Goal: Task Accomplishment & Management: Manage account settings

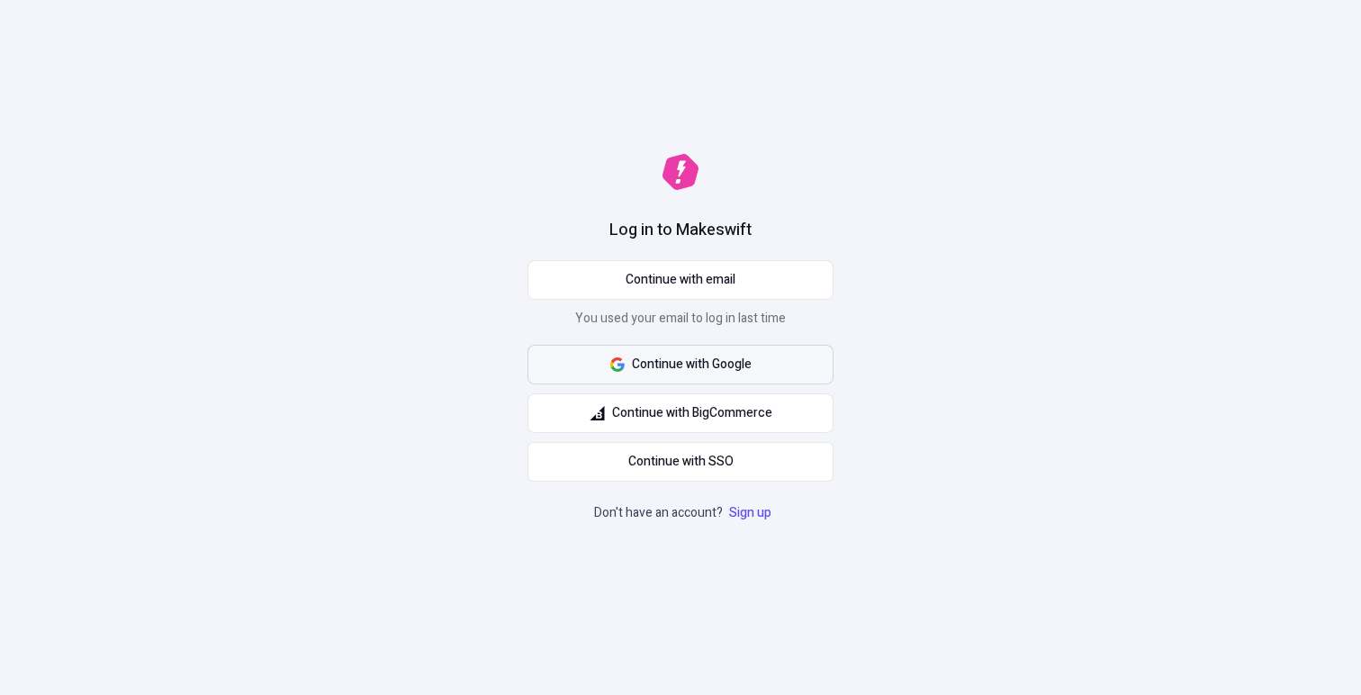
click at [726, 374] on span "Continue with Google" at bounding box center [692, 365] width 120 height 20
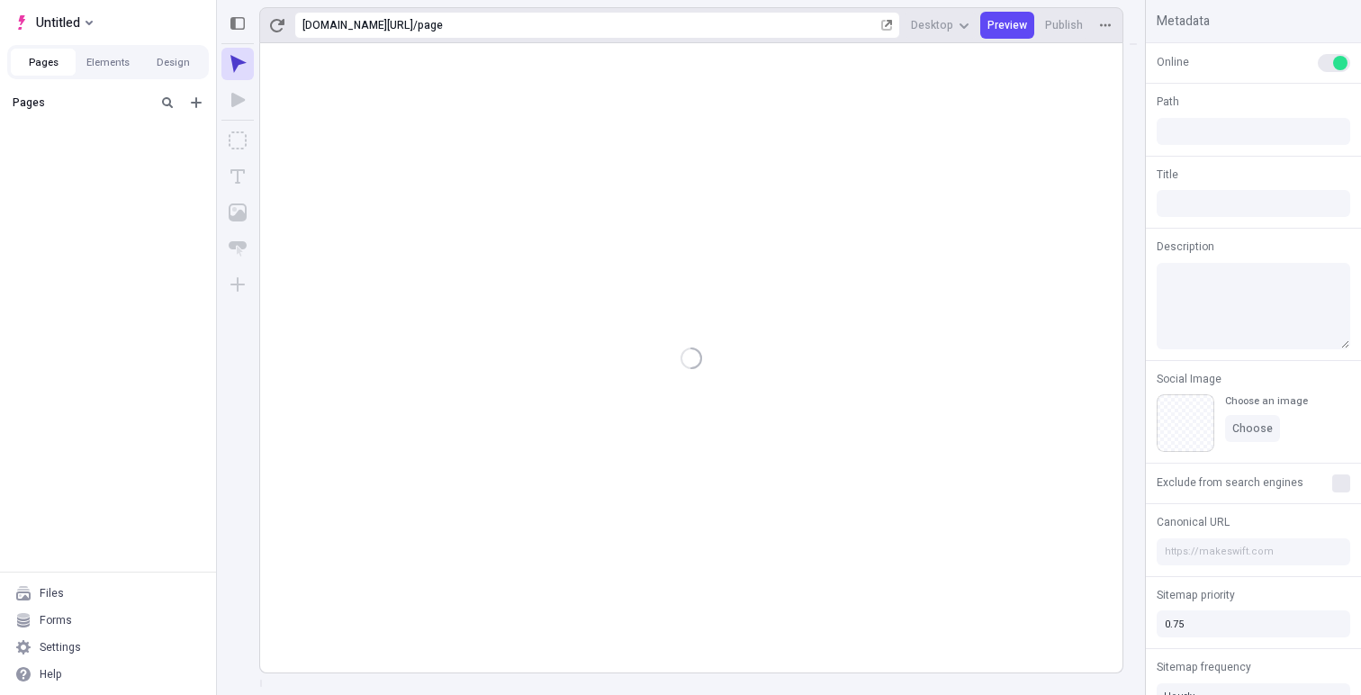
type input "/page"
click at [86, 23] on icon "Select site" at bounding box center [89, 23] width 7 height 5
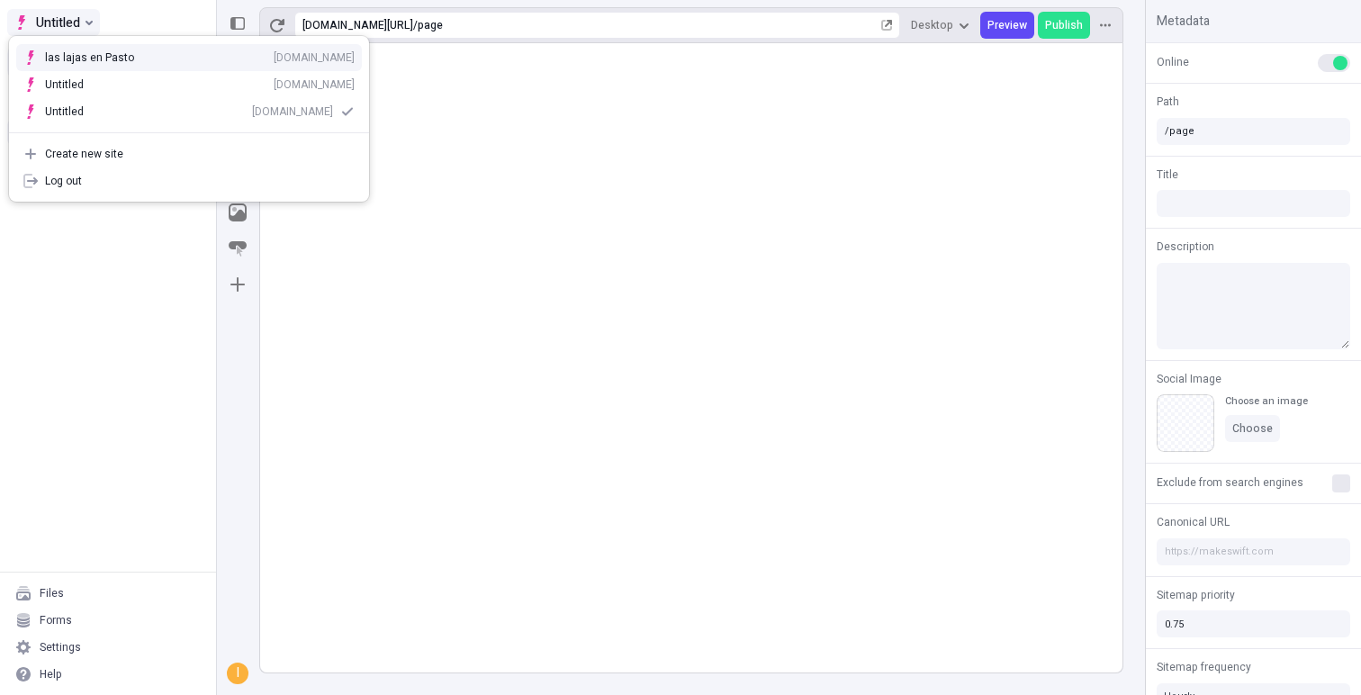
click at [86, 23] on icon "Select site" at bounding box center [89, 23] width 7 height 5
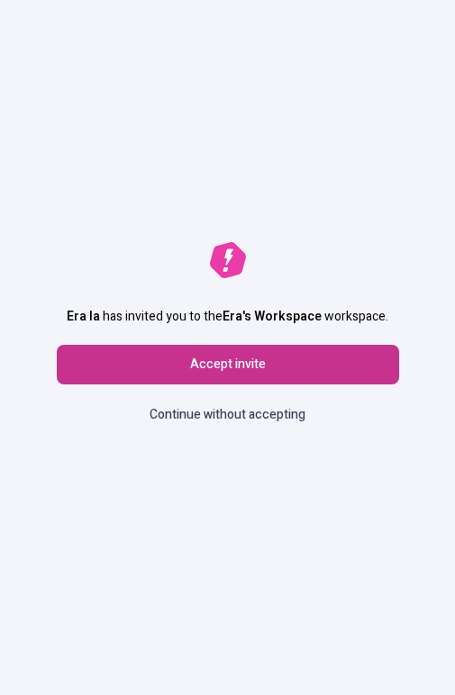
click at [293, 372] on button "Accept invite" at bounding box center [228, 365] width 342 height 40
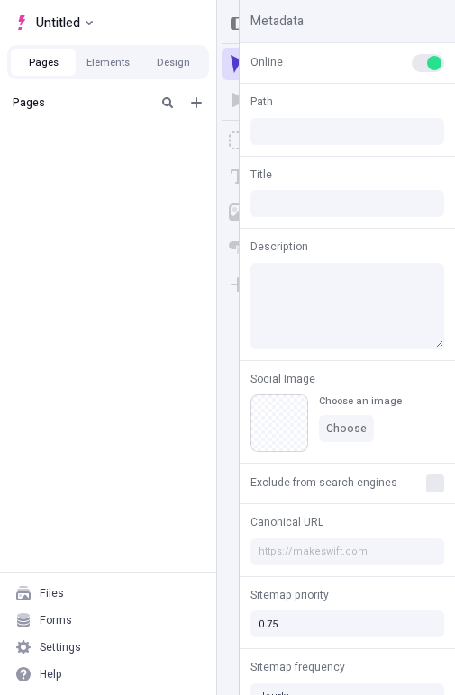
type input "/page"
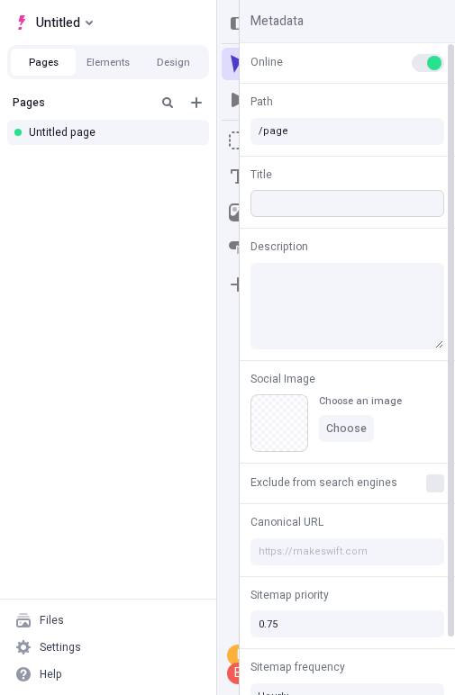
scroll to position [62, 0]
